Goal: Task Accomplishment & Management: Manage account settings

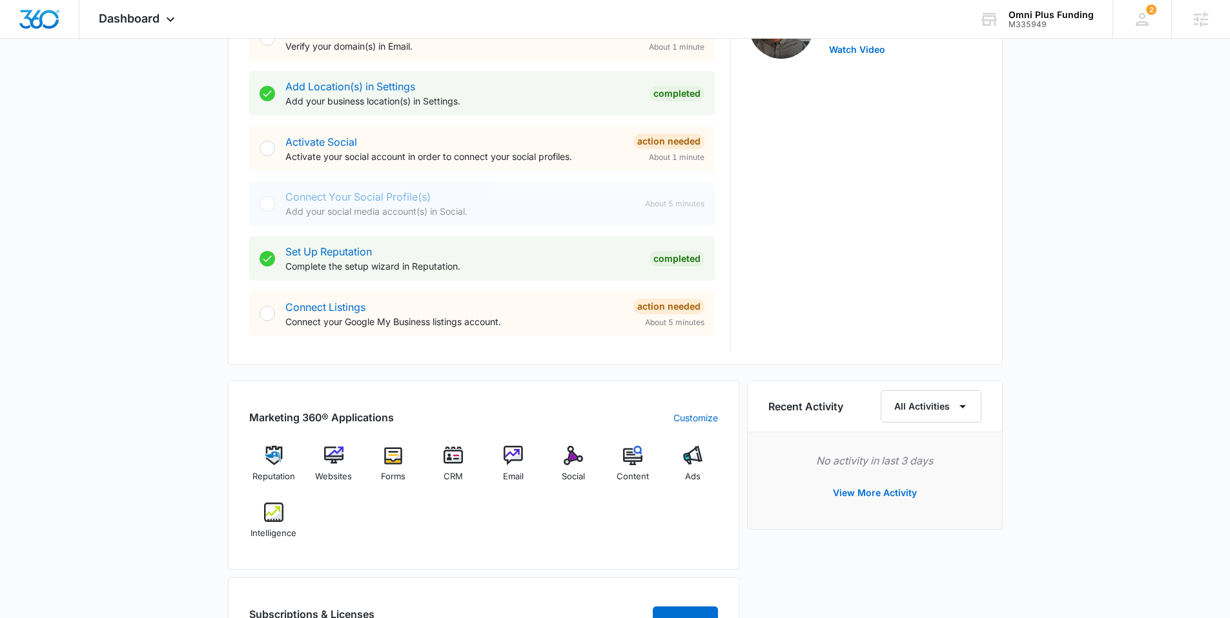
scroll to position [500, 0]
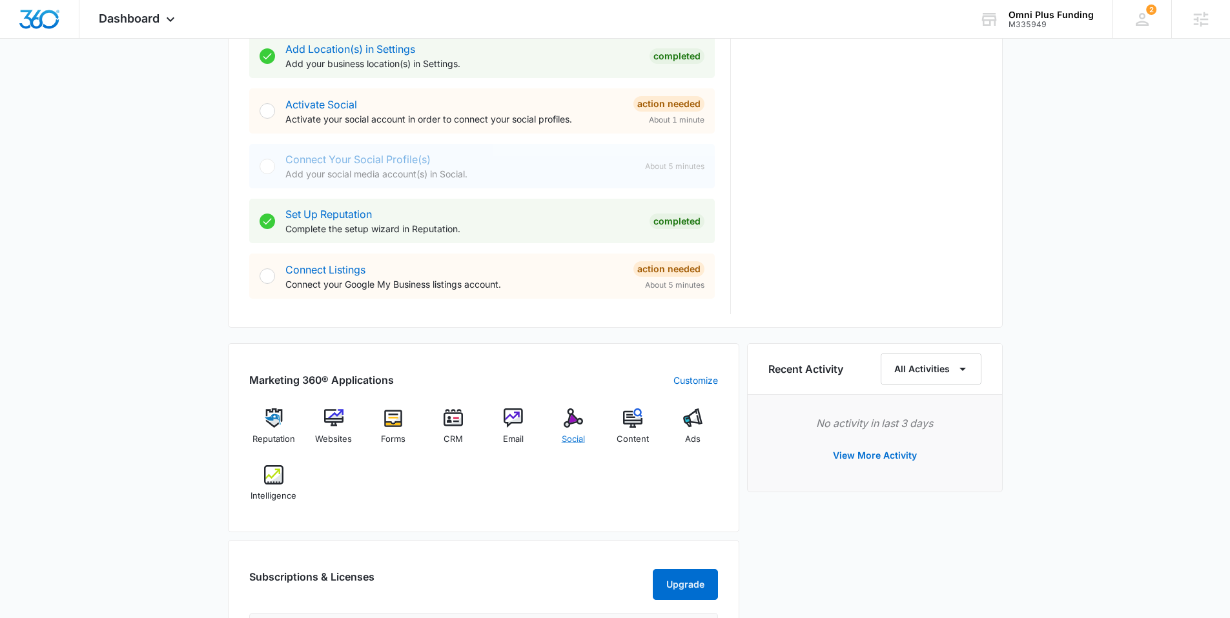
click at [569, 420] on img at bounding box center [573, 418] width 19 height 19
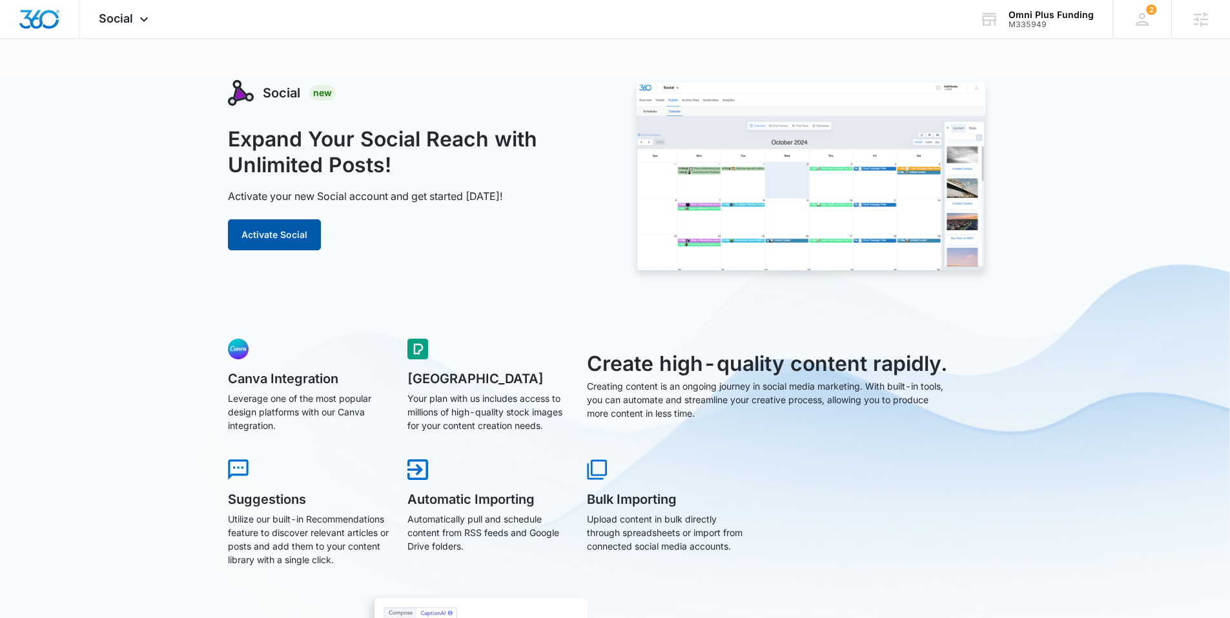
click at [260, 229] on button "Activate Social" at bounding box center [274, 235] width 93 height 31
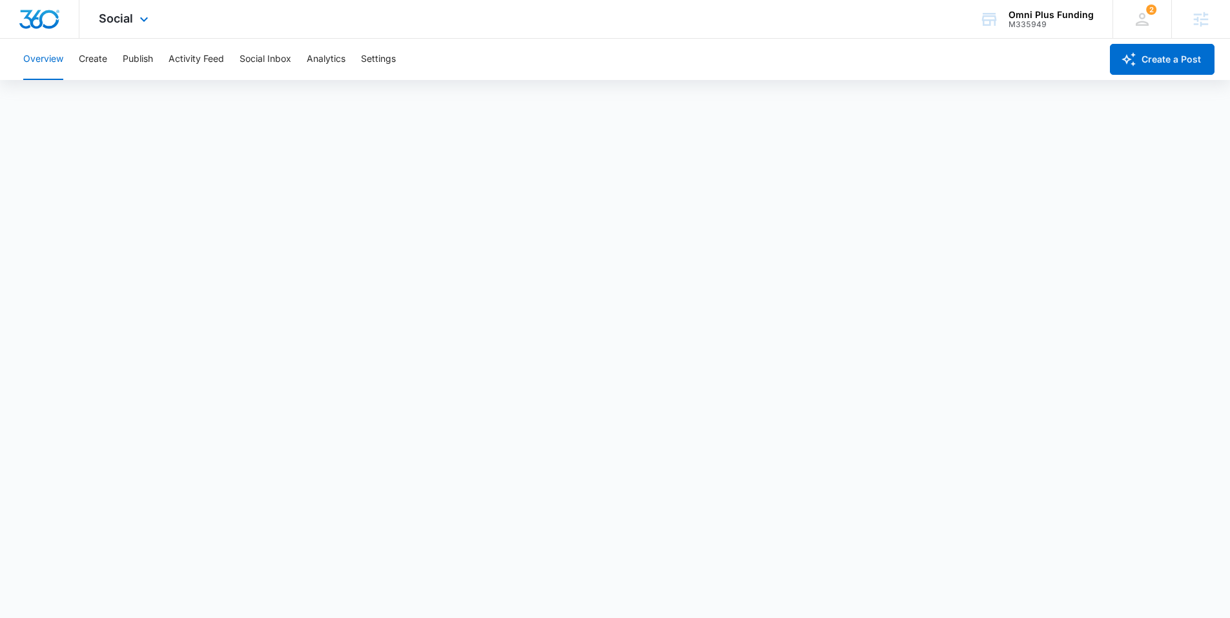
click at [45, 24] on img "Dashboard" at bounding box center [39, 19] width 41 height 19
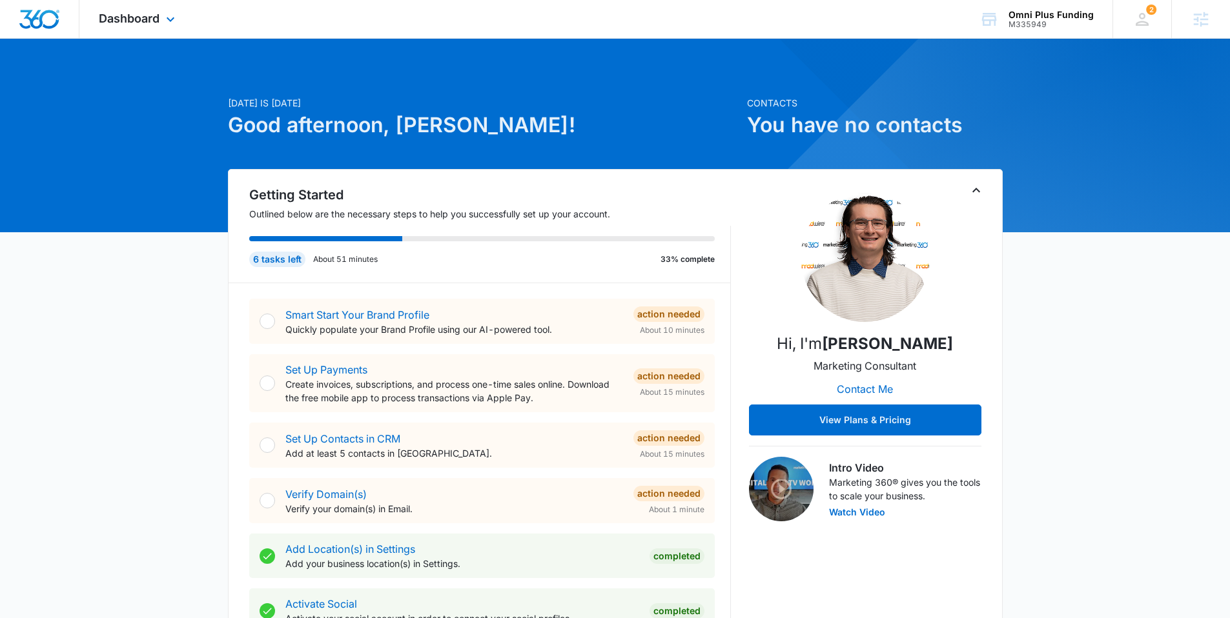
click at [138, 9] on div "Dashboard Apps Reputation Websites Forms CRM Email Social Content Ads Intellige…" at bounding box center [138, 19] width 118 height 38
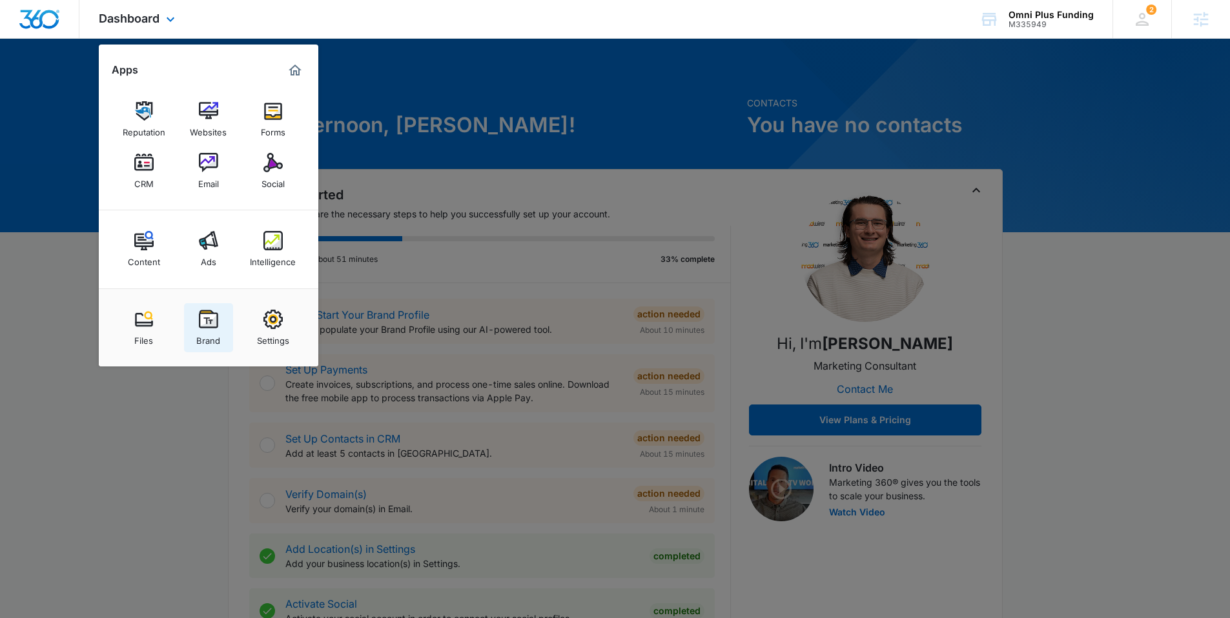
click at [196, 322] on link "Brand" at bounding box center [208, 327] width 49 height 49
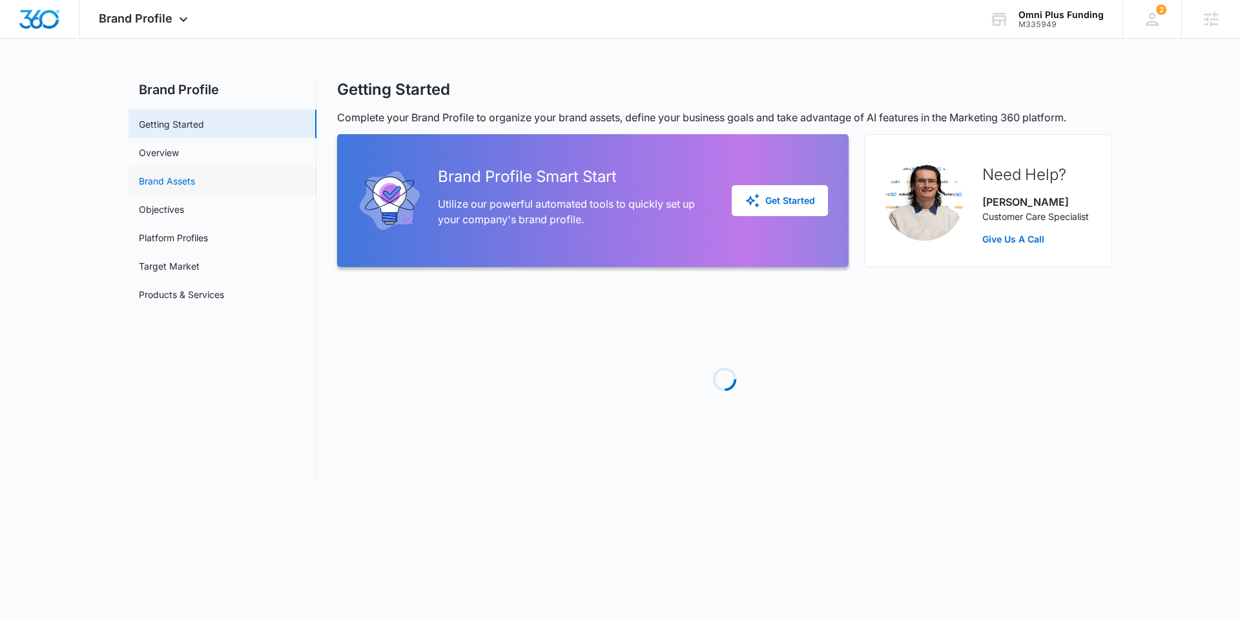
click at [165, 182] on link "Brand Assets" at bounding box center [167, 181] width 56 height 14
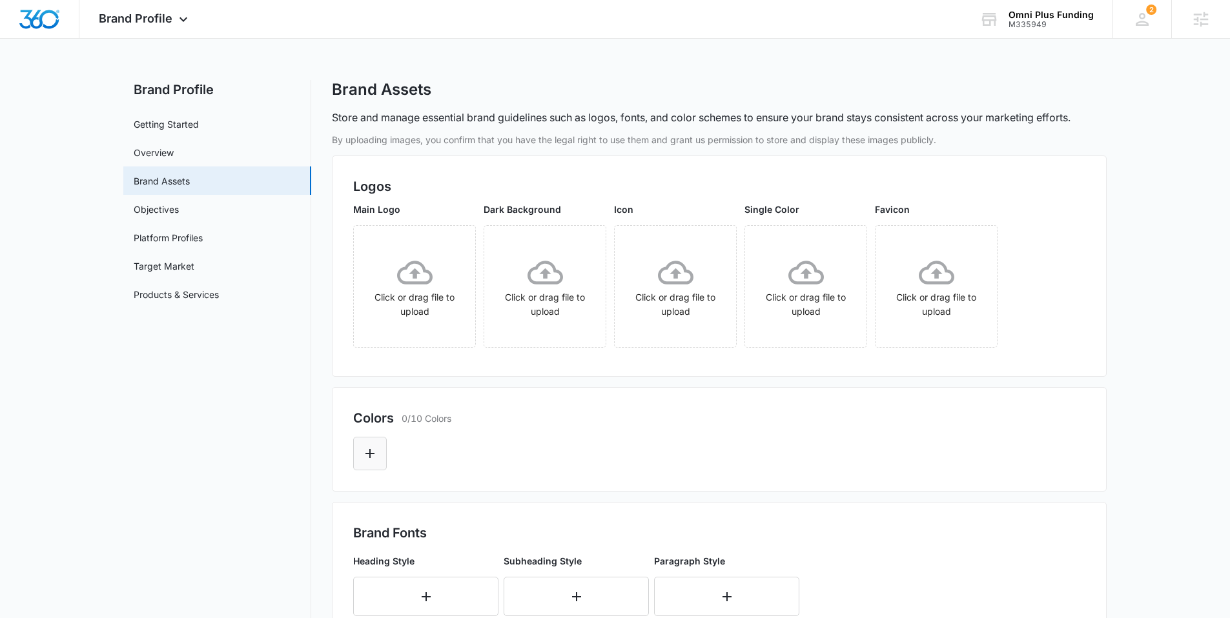
click at [360, 453] on button "Edit Color" at bounding box center [370, 454] width 34 height 34
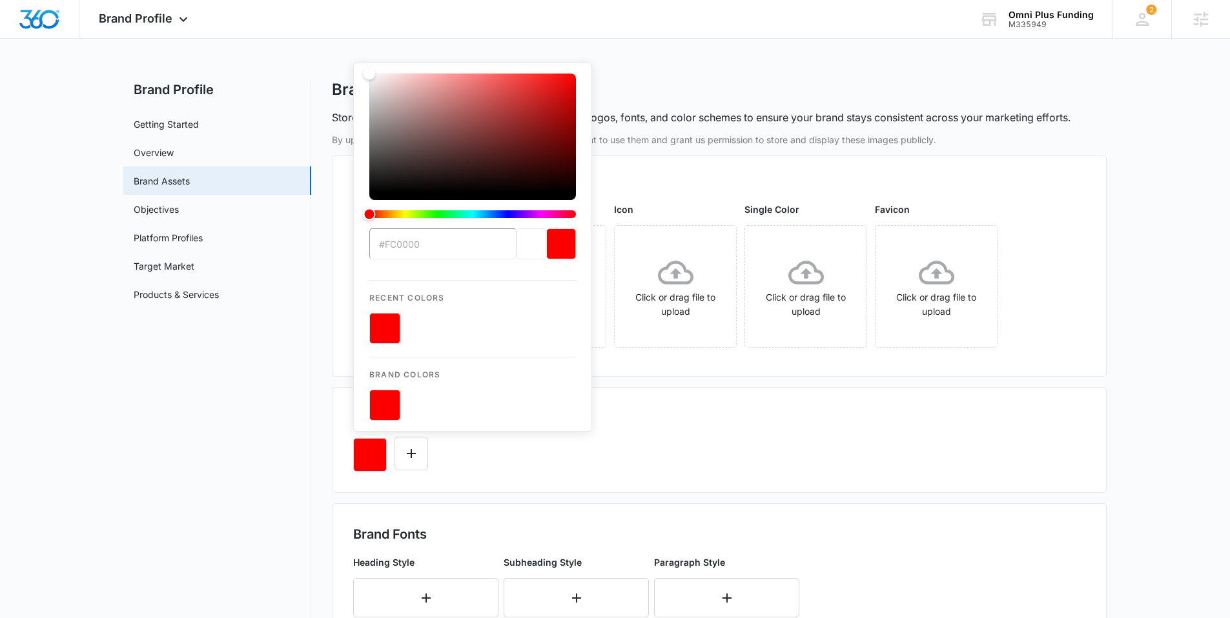
click at [389, 413] on button "color-picker-container" at bounding box center [384, 405] width 31 height 31
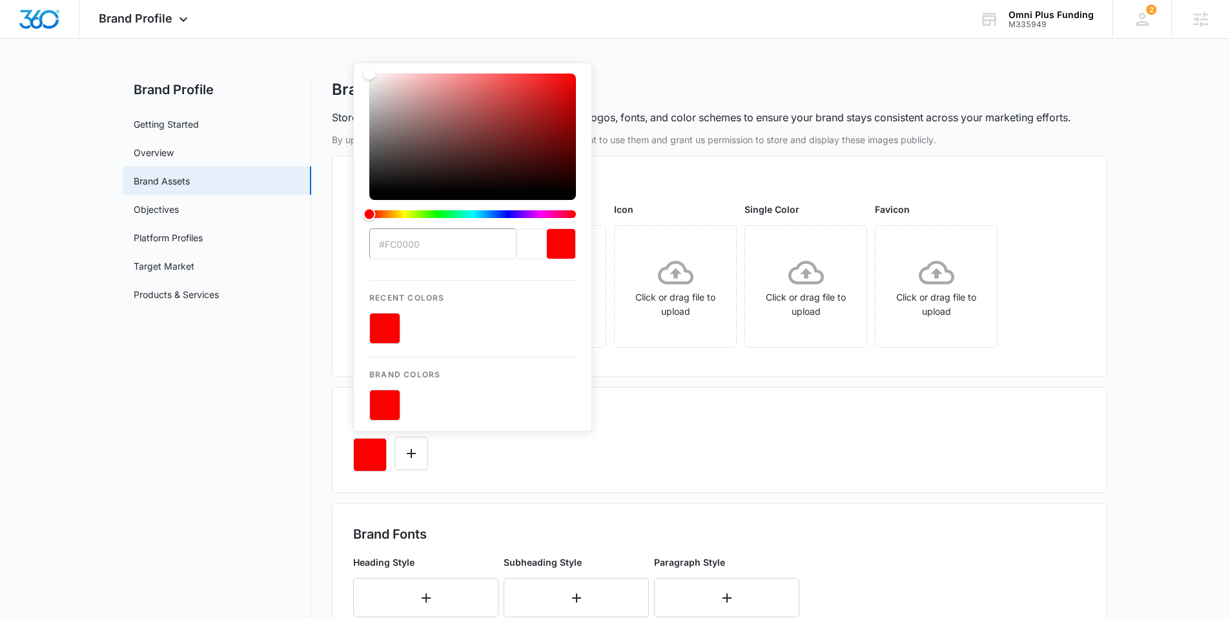
click at [389, 413] on button "color-picker-container" at bounding box center [384, 405] width 31 height 31
type input "#FC0000"
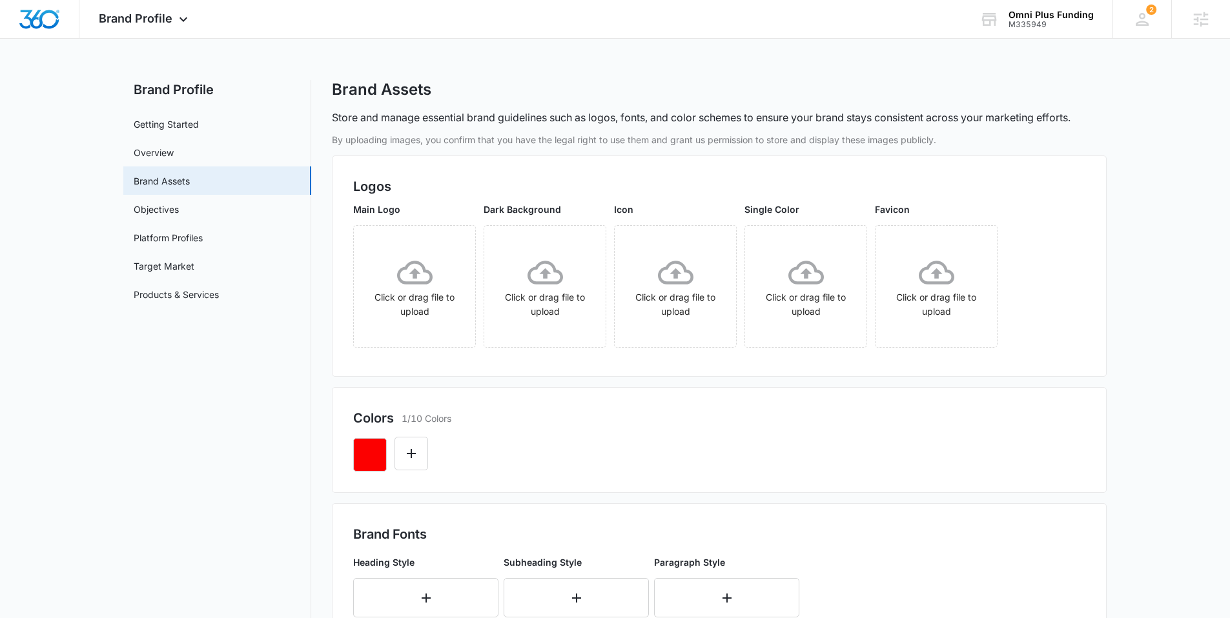
click at [720, 461] on div at bounding box center [719, 450] width 732 height 44
click at [411, 455] on icon "Edit Color" at bounding box center [411, 453] width 9 height 9
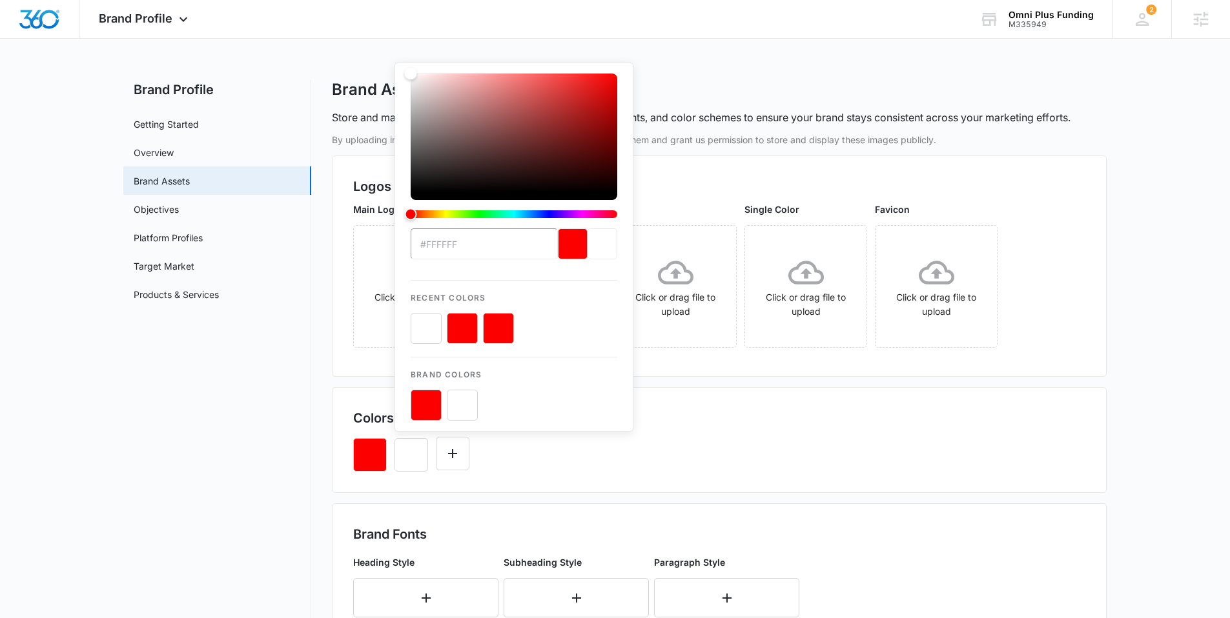
type input "#FFFFFF"
click at [458, 403] on button "color-picker-container" at bounding box center [462, 405] width 31 height 31
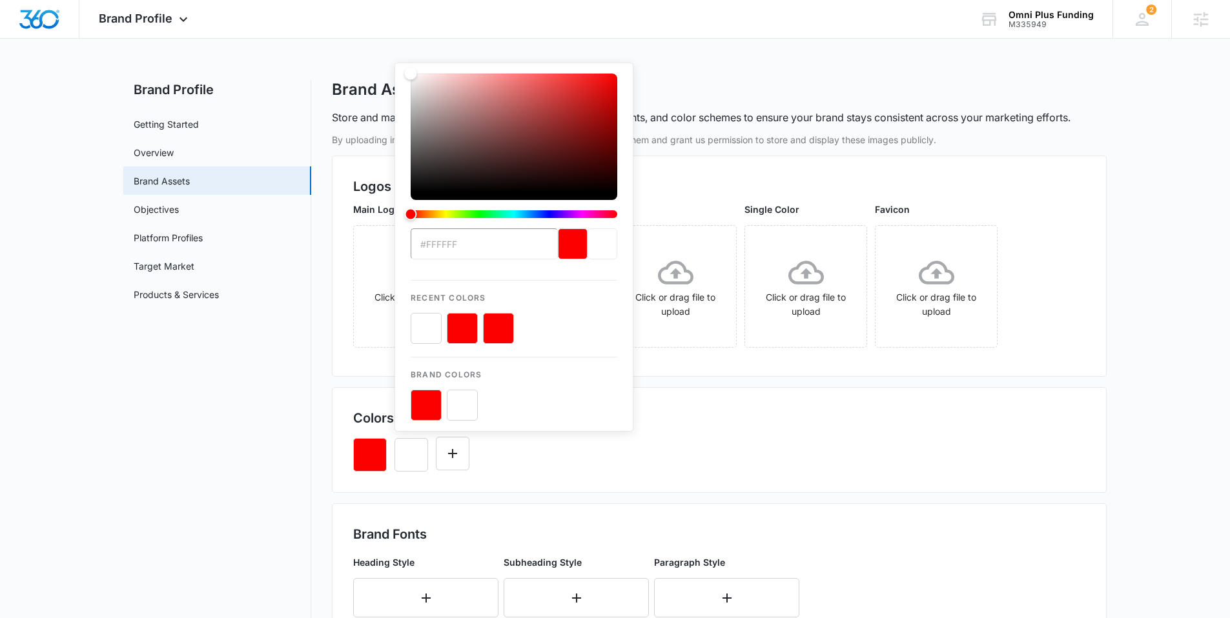
click at [458, 403] on button "color-picker-container" at bounding box center [462, 405] width 31 height 31
click at [457, 409] on button "color-picker-container" at bounding box center [462, 405] width 31 height 31
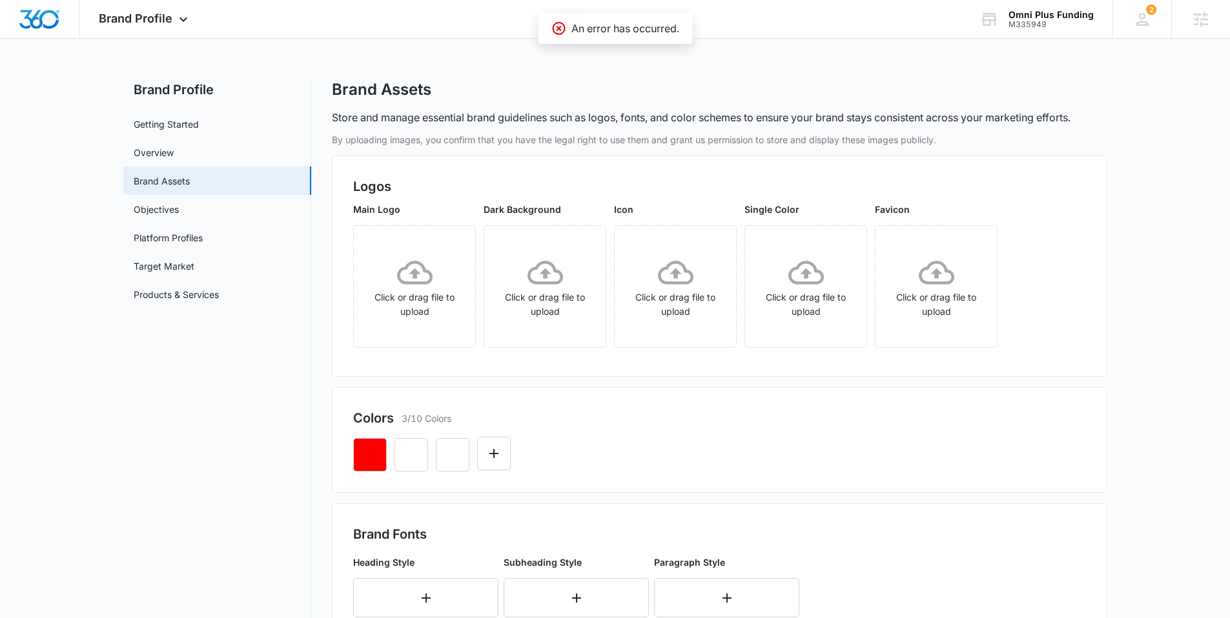
click at [686, 444] on div at bounding box center [719, 450] width 732 height 44
click at [455, 448] on icon "Edit Color" at bounding box center [452, 453] width 15 height 15
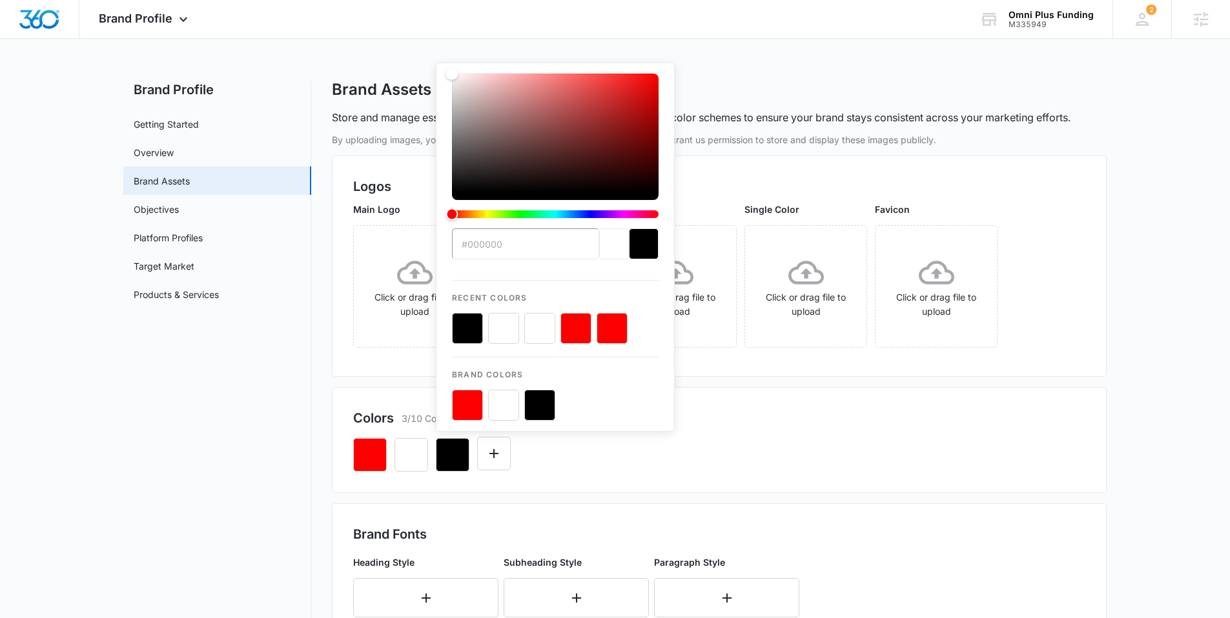
type input "#000000"
click at [539, 409] on button "color-picker-container" at bounding box center [539, 405] width 31 height 31
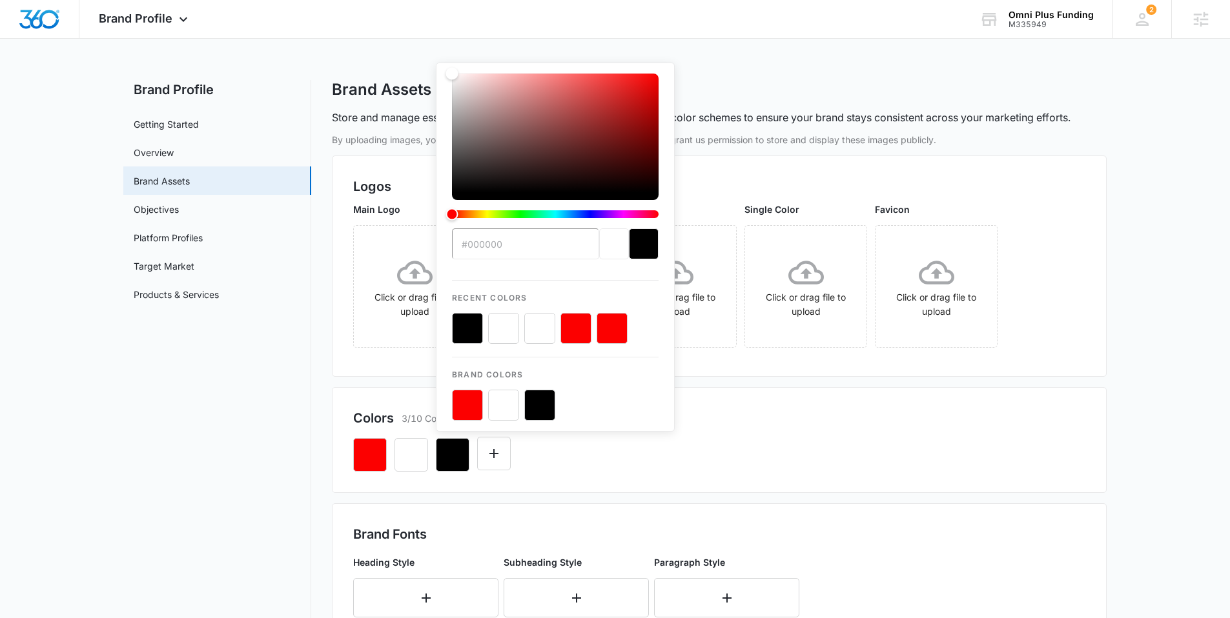
click at [539, 409] on button "color-picker-container" at bounding box center [539, 405] width 31 height 31
click at [756, 424] on div "Colors 3/10 Colors" at bounding box center [719, 418] width 732 height 19
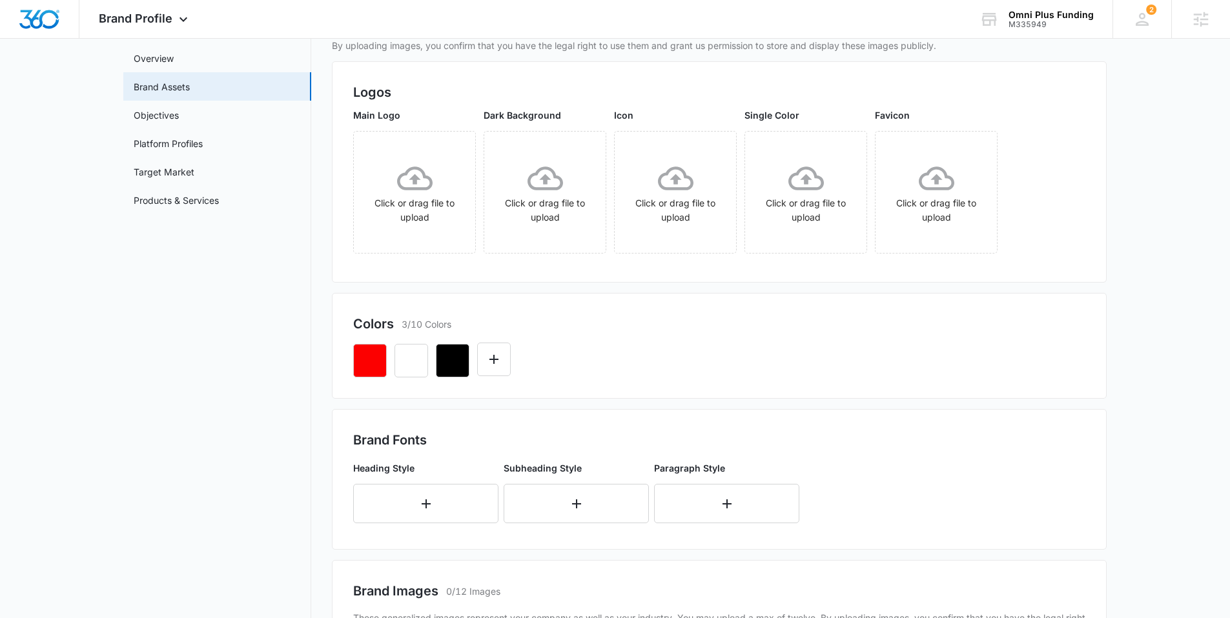
scroll to position [97, 0]
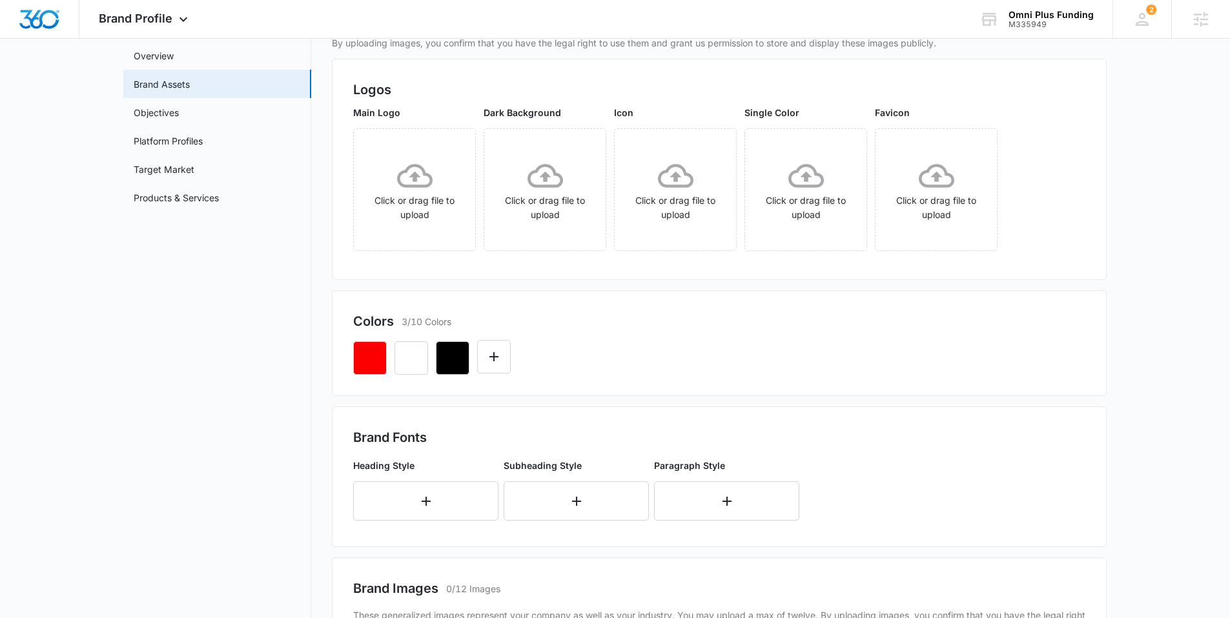
click at [420, 461] on div "Heading Style" at bounding box center [425, 490] width 145 height 62
click at [419, 461] on button "button" at bounding box center [425, 501] width 145 height 39
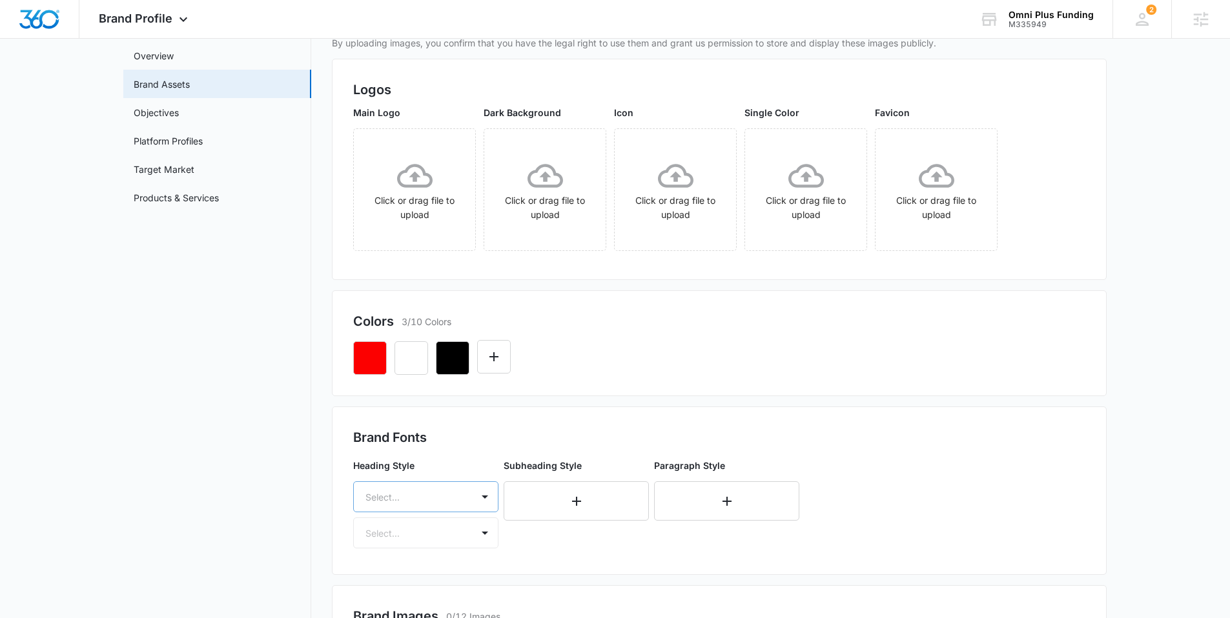
click at [419, 461] on div "Select..." at bounding box center [425, 497] width 145 height 31
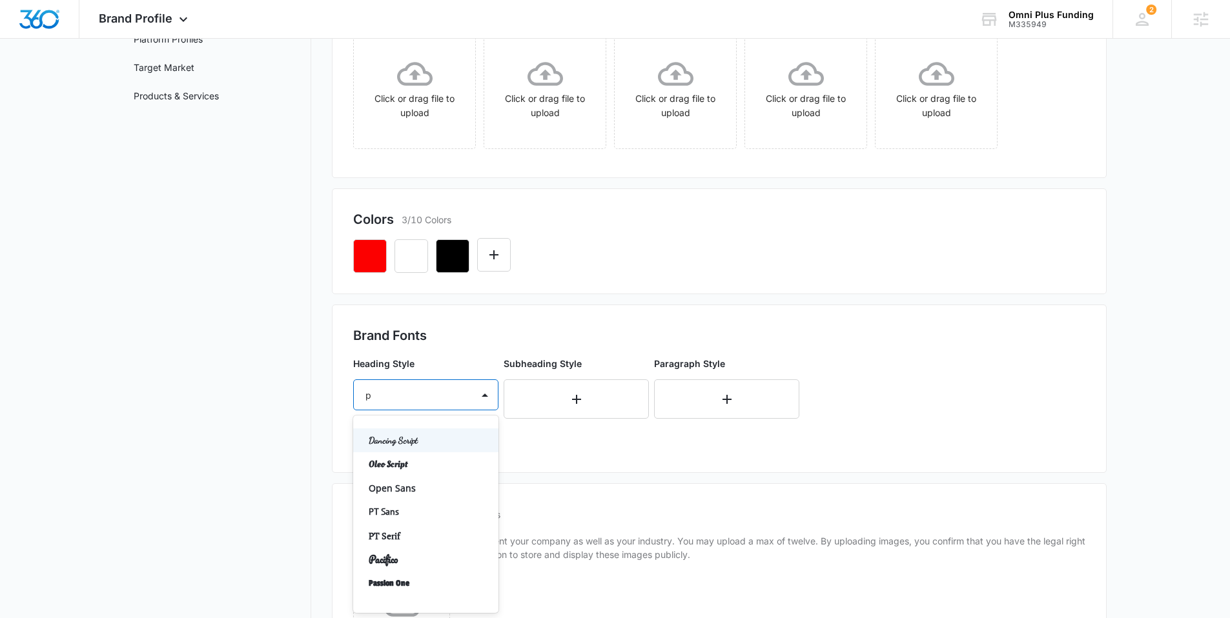
type input "pl"
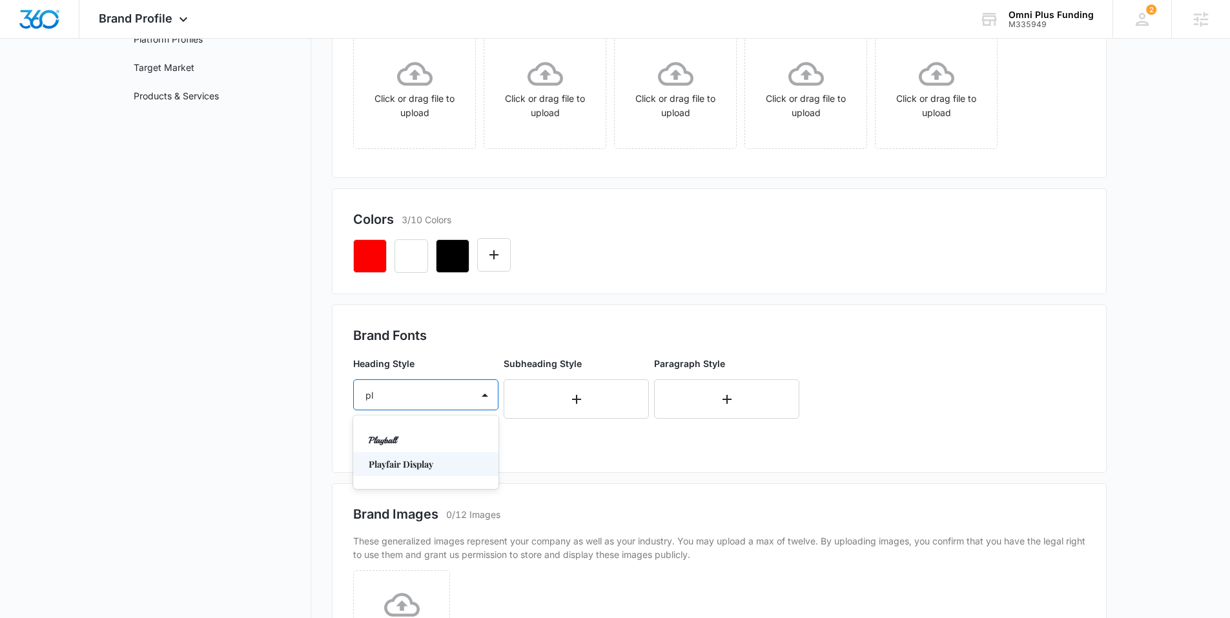
click at [394, 461] on p "Playfair Display" at bounding box center [425, 465] width 112 height 14
click at [407, 436] on div at bounding box center [410, 433] width 90 height 16
click at [403, 461] on div "Regular" at bounding box center [425, 478] width 145 height 24
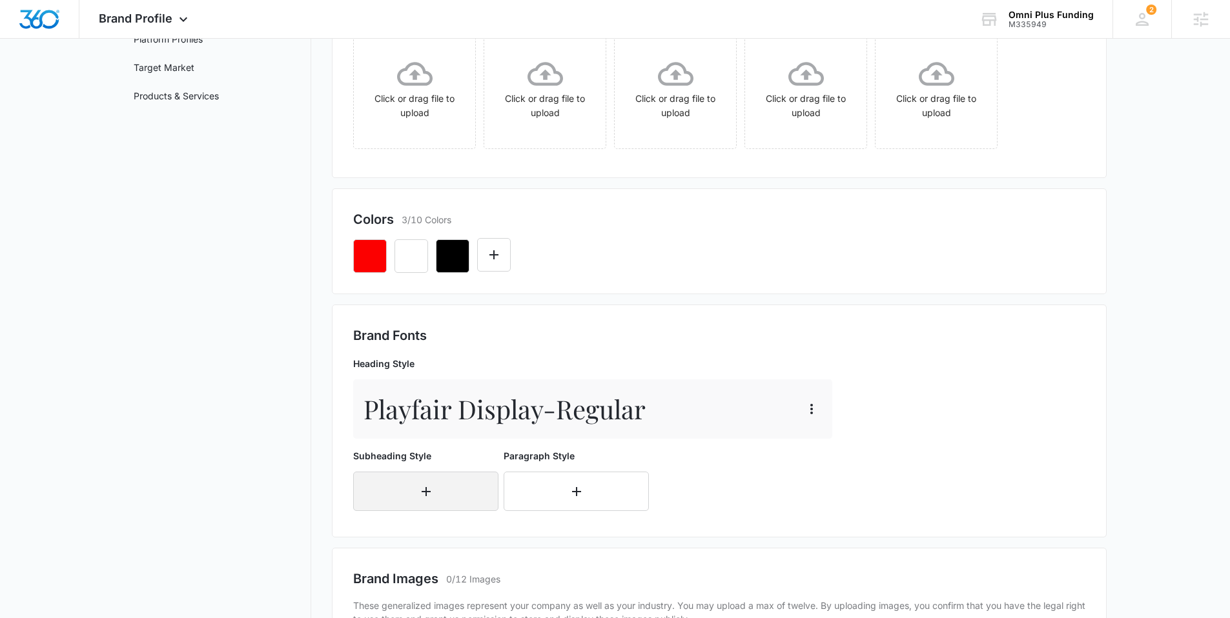
click at [403, 461] on button "button" at bounding box center [425, 491] width 145 height 39
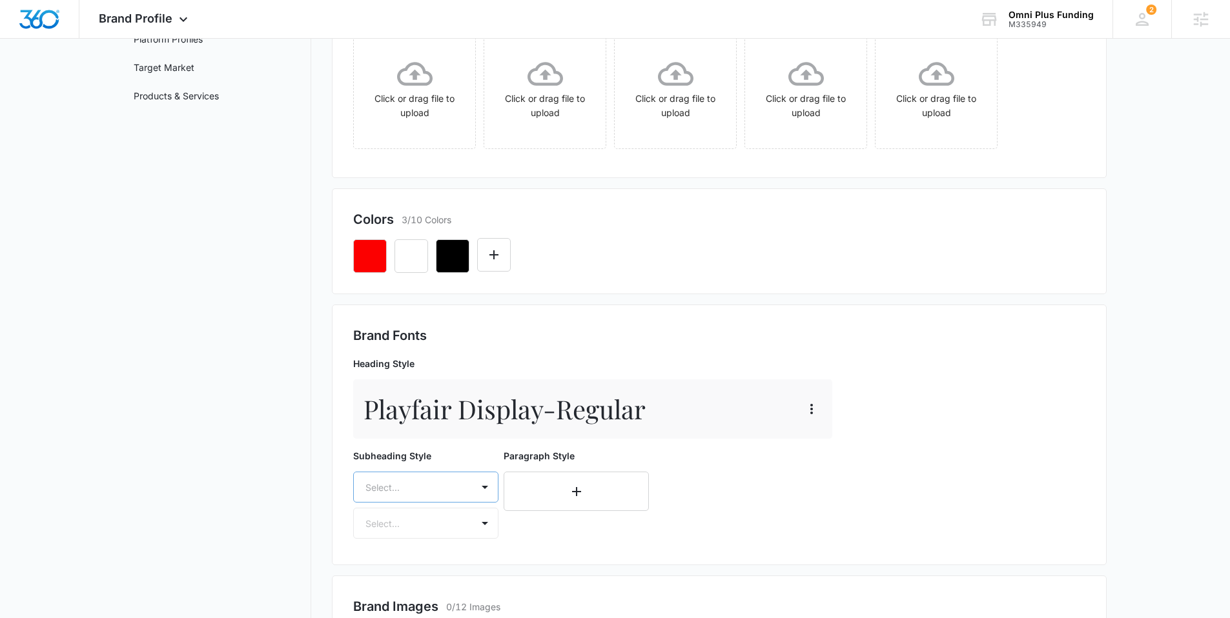
click at [404, 461] on div "Select..." at bounding box center [425, 487] width 145 height 31
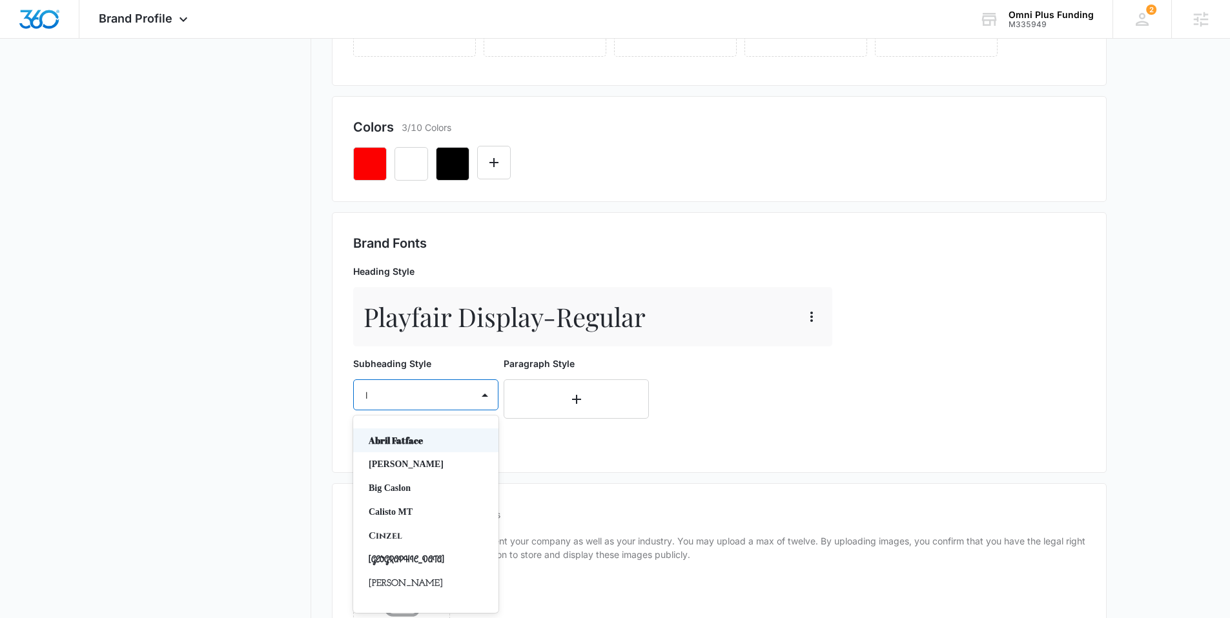
type input "la"
click at [403, 461] on p "Lato" at bounding box center [425, 465] width 112 height 14
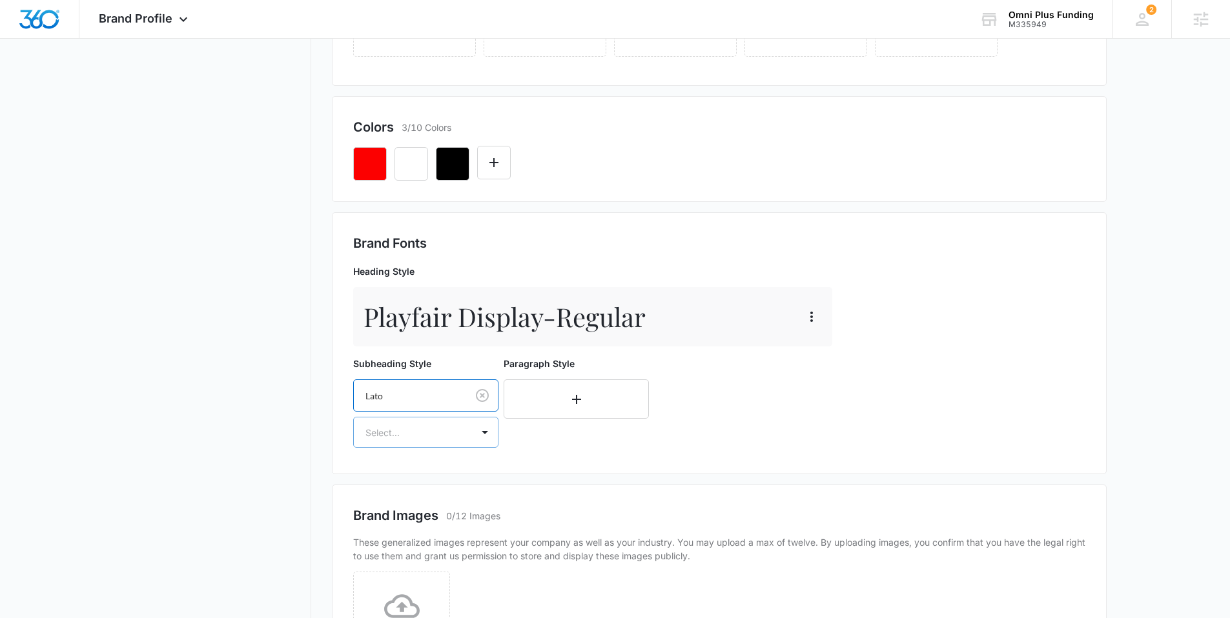
click at [403, 438] on div at bounding box center [410, 433] width 90 height 16
click at [402, 461] on p "Regular" at bounding box center [425, 478] width 112 height 14
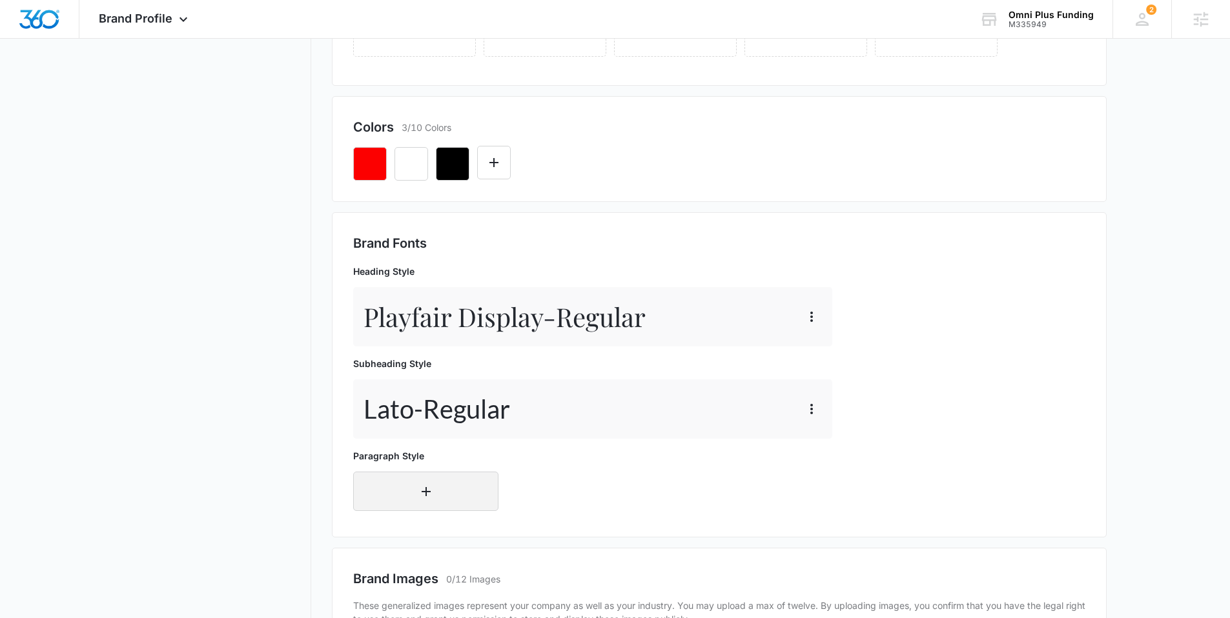
click at [402, 461] on div "Paragraph Style" at bounding box center [425, 480] width 145 height 62
click at [402, 461] on button "button" at bounding box center [425, 491] width 145 height 39
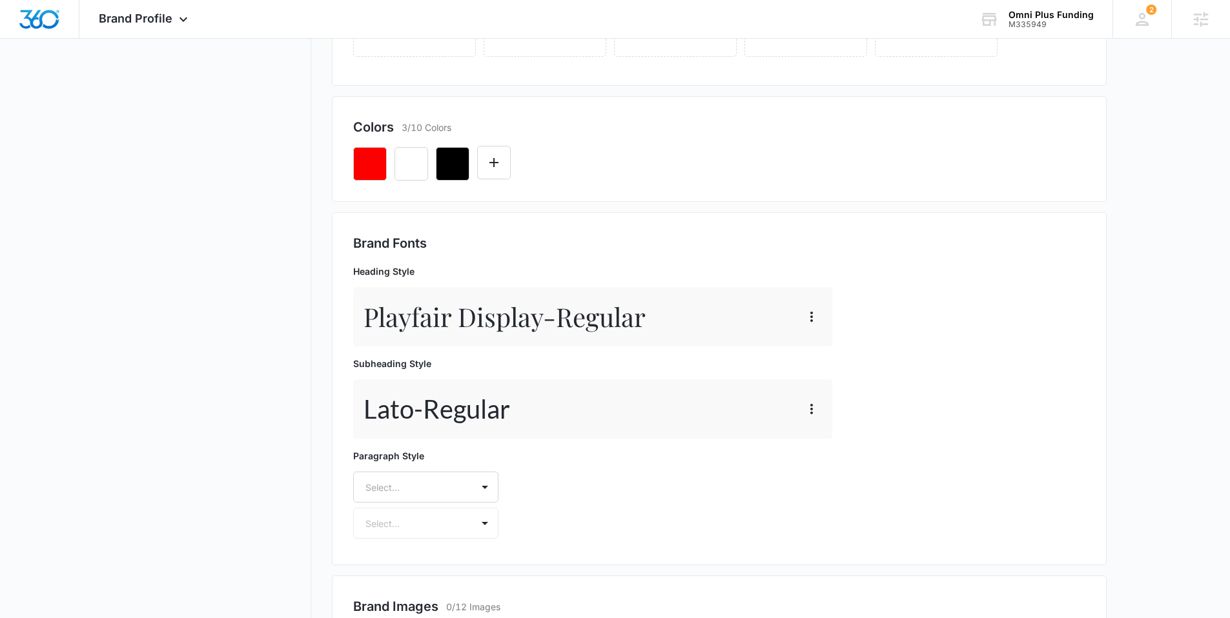
click at [402, 461] on div "Select..." at bounding box center [425, 487] width 145 height 31
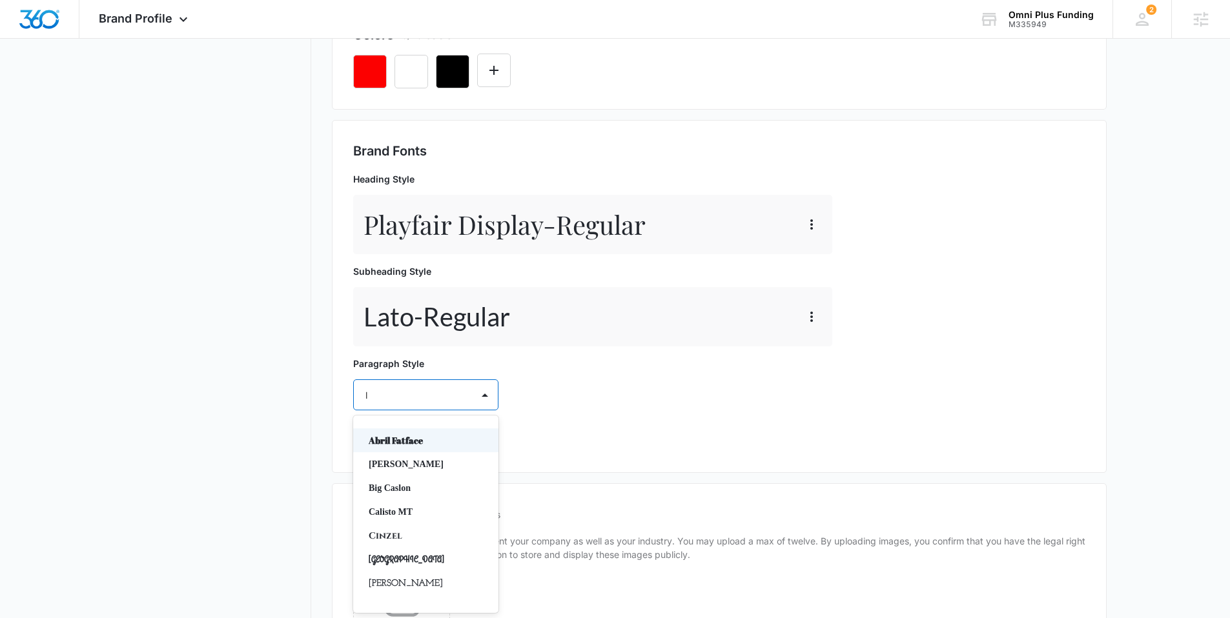
type input "la"
click at [420, 460] on p "Lato" at bounding box center [425, 465] width 112 height 14
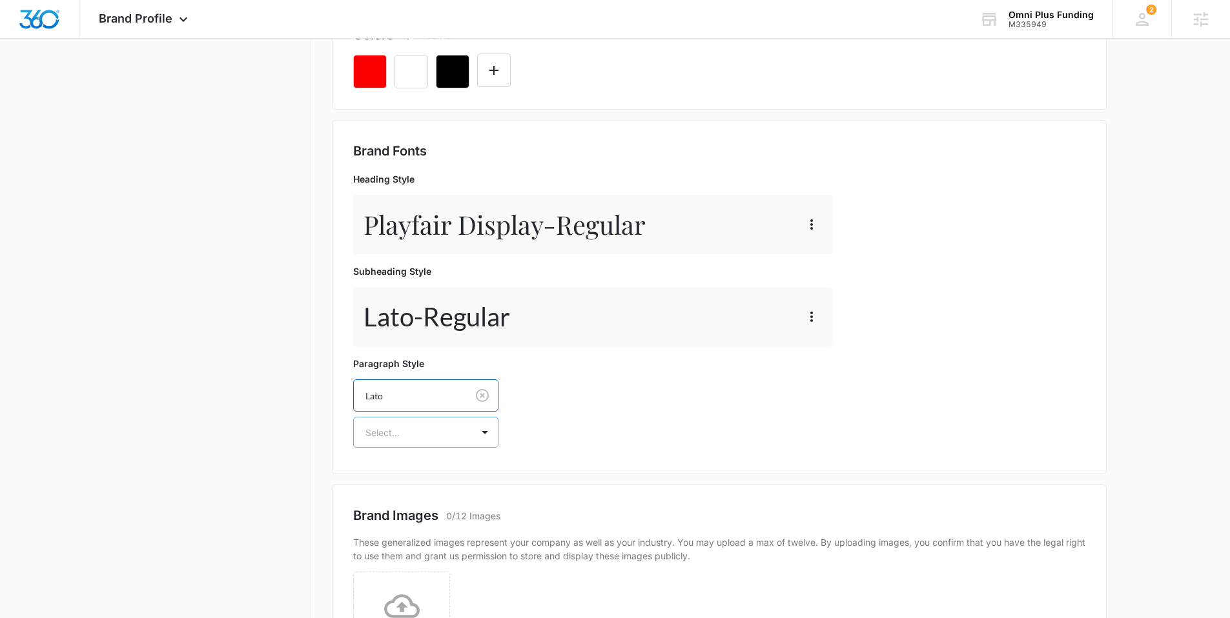
click at [372, 434] on div at bounding box center [410, 433] width 90 height 16
click at [399, 461] on p "Regular" at bounding box center [425, 478] width 112 height 14
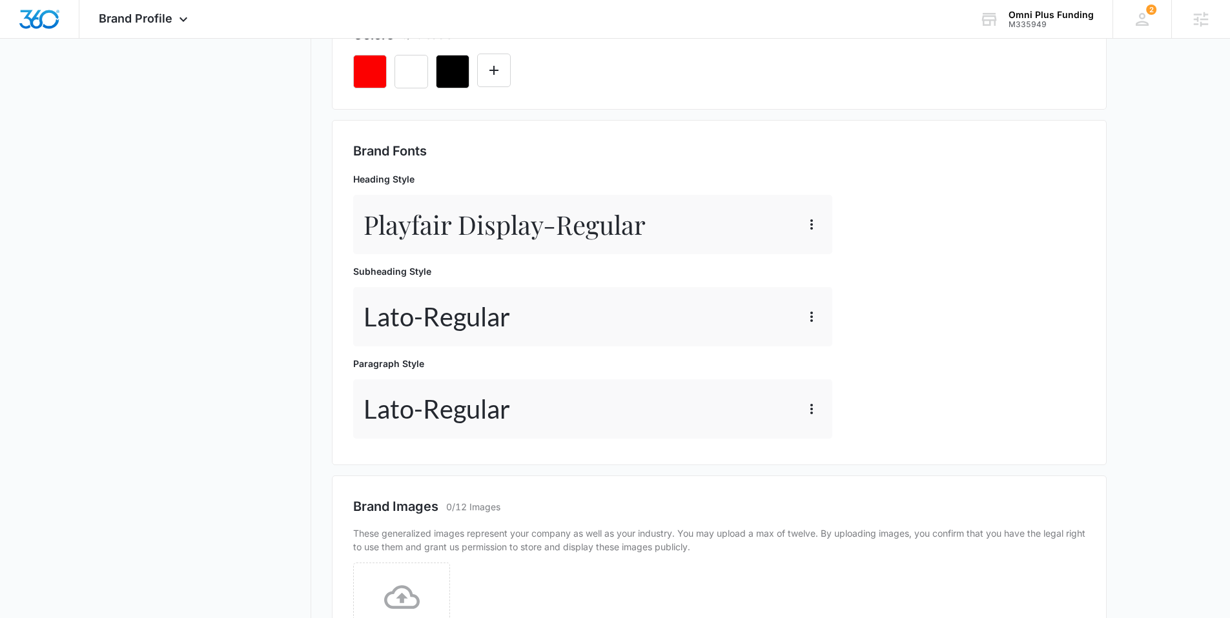
click at [278, 418] on nav "Brand Profile Getting Started Overview Brand Assets Objectives Platform Profile…" at bounding box center [217, 259] width 188 height 1125
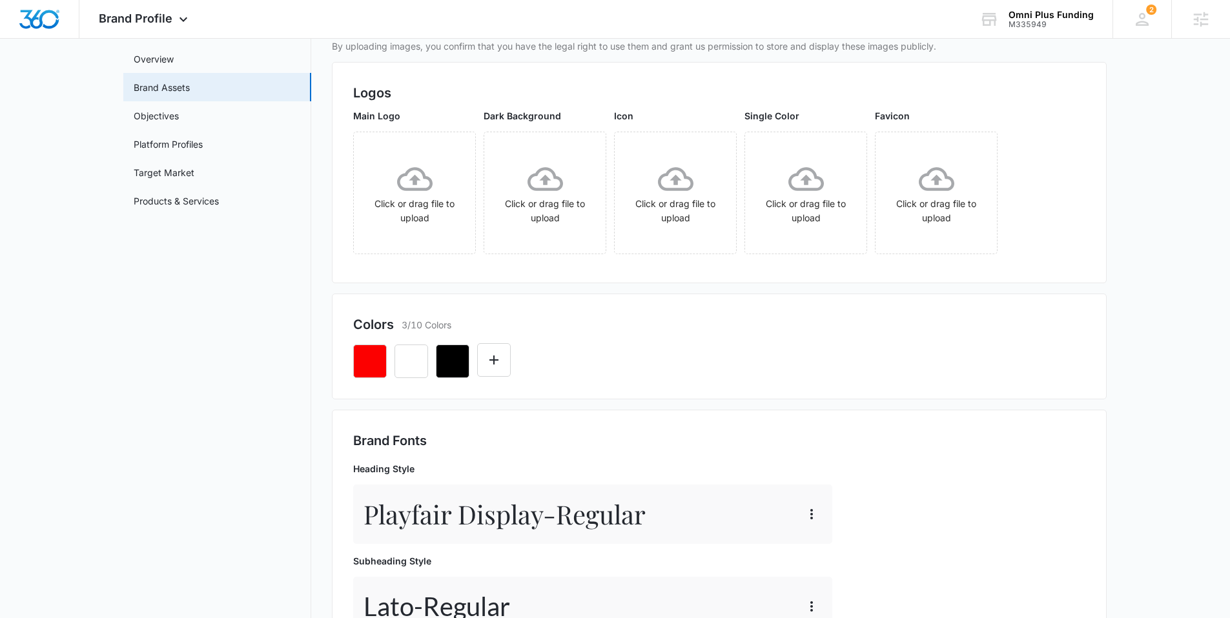
scroll to position [0, 0]
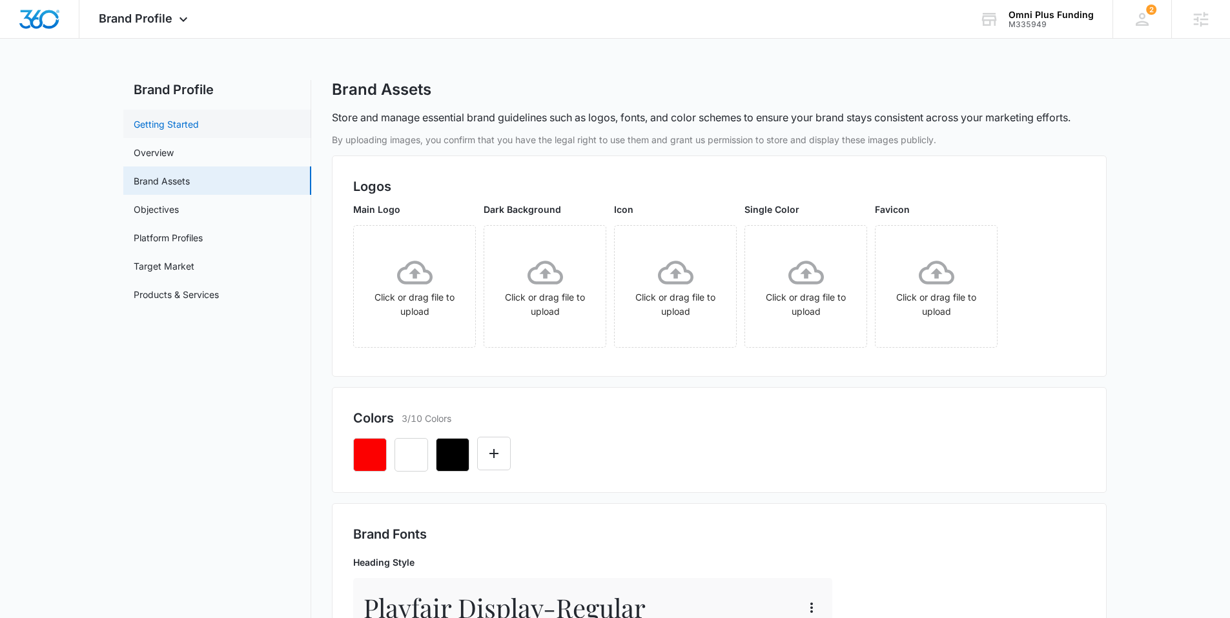
click at [174, 119] on link "Getting Started" at bounding box center [166, 124] width 65 height 14
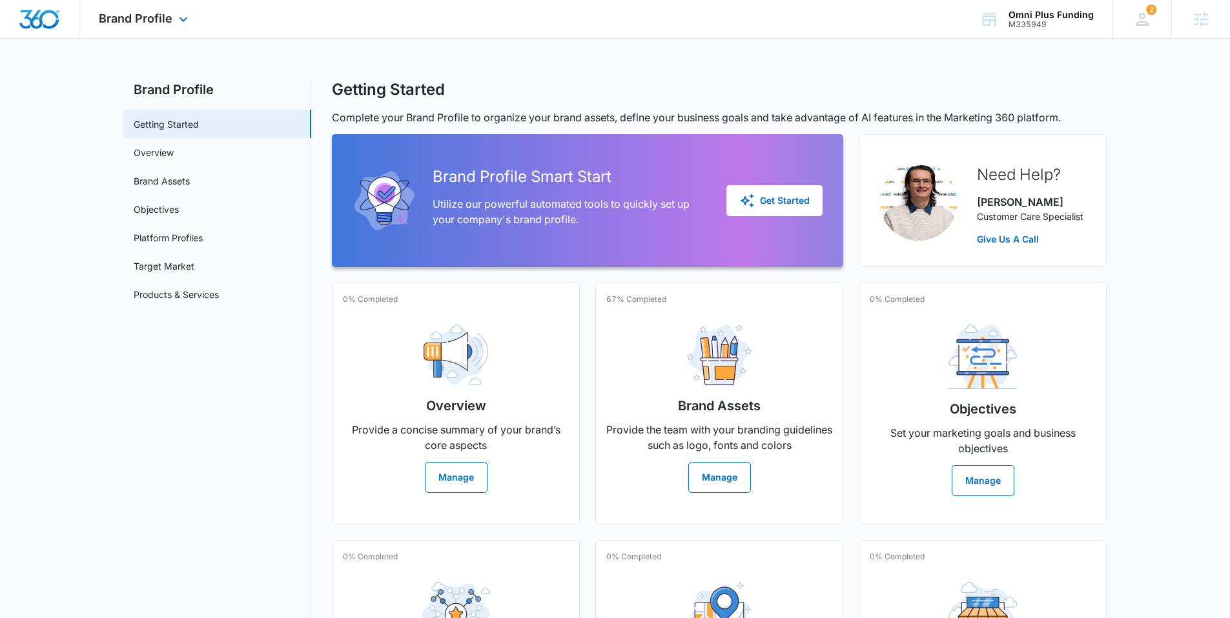
click at [48, 15] on img "Dashboard" at bounding box center [39, 19] width 41 height 19
